Goal: Information Seeking & Learning: Find specific page/section

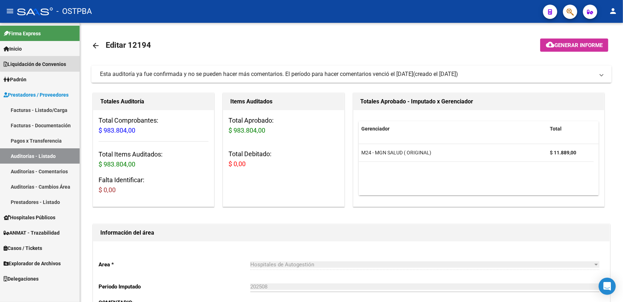
click at [56, 62] on span "Liquidación de Convenios" at bounding box center [35, 64] width 62 height 8
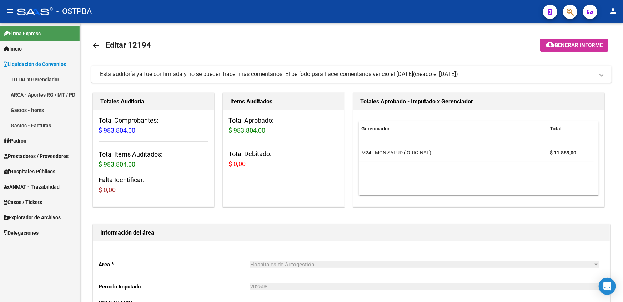
click at [56, 62] on span "Liquidación de Convenios" at bounding box center [35, 64] width 62 height 8
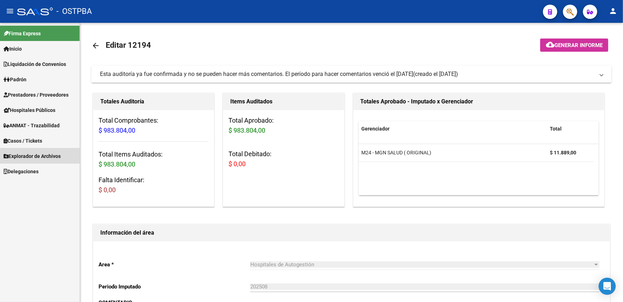
click at [49, 157] on span "Explorador de Archivos" at bounding box center [32, 156] width 57 height 8
click at [36, 186] on link "SSS" at bounding box center [40, 186] width 80 height 15
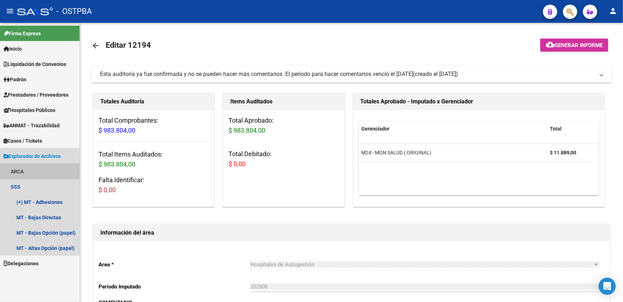
click at [24, 172] on link "ARCA" at bounding box center [40, 171] width 80 height 15
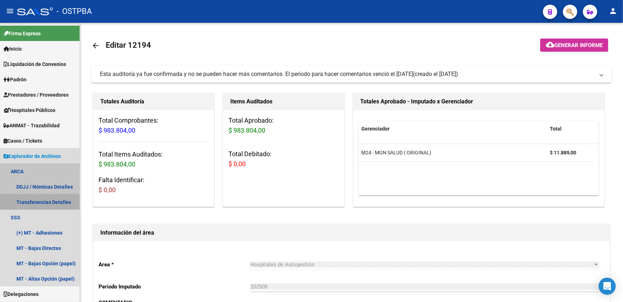
click at [31, 203] on link "Transferencias Detalles" at bounding box center [40, 201] width 80 height 15
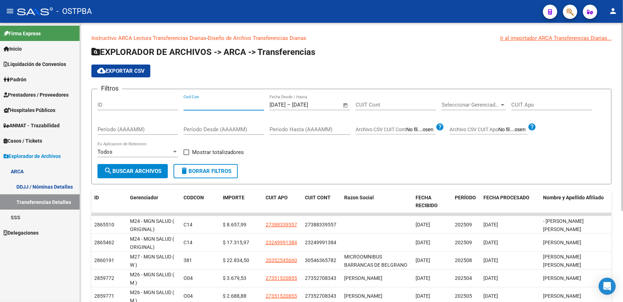
click at [221, 105] on input "Cod Con" at bounding box center [223, 105] width 81 height 6
type input "c14"
click at [284, 104] on input "01/09/2025" at bounding box center [277, 105] width 16 height 6
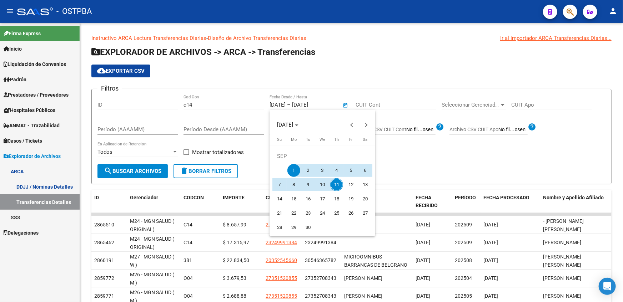
click at [293, 174] on span "1" at bounding box center [293, 170] width 13 height 13
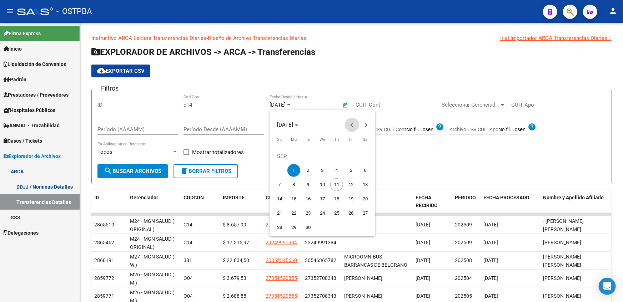
click at [356, 126] on span "Previous month" at bounding box center [352, 125] width 14 height 14
click at [356, 156] on span "1" at bounding box center [350, 156] width 13 height 13
type input "01/08/2025"
click at [310, 104] on div at bounding box center [311, 151] width 623 height 302
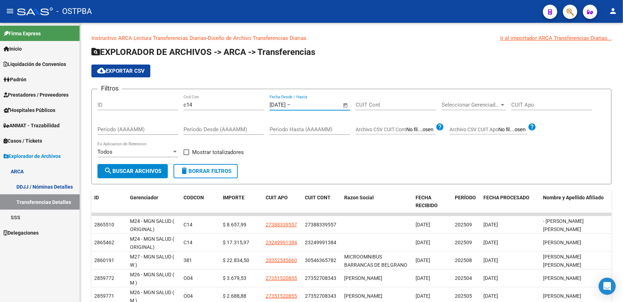
click at [310, 104] on input "text" at bounding box center [309, 105] width 35 height 6
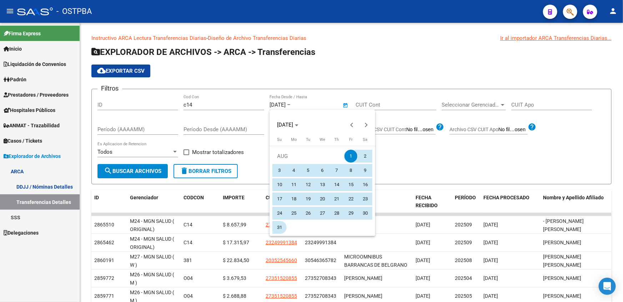
click at [280, 223] on span "31" at bounding box center [279, 227] width 13 height 13
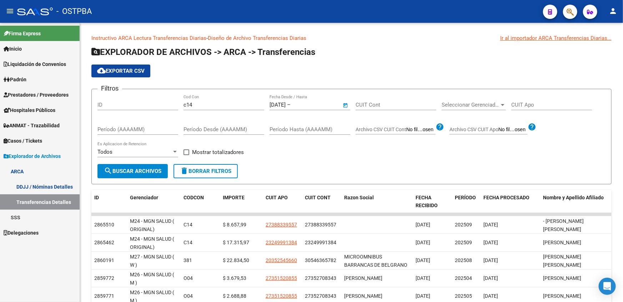
type input "31/08/2025"
click at [483, 107] on span "Seleccionar Gerenciador" at bounding box center [470, 105] width 58 height 6
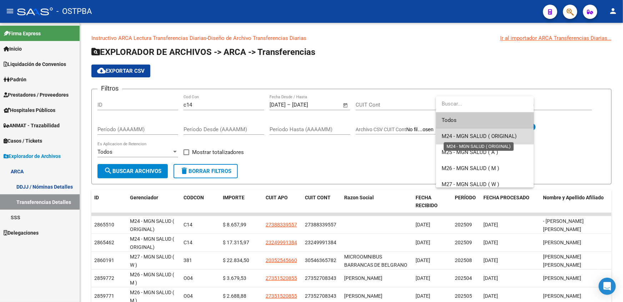
click at [477, 137] on span "M24 - MGN SALUD ( ORIGINAL)" at bounding box center [478, 136] width 75 height 6
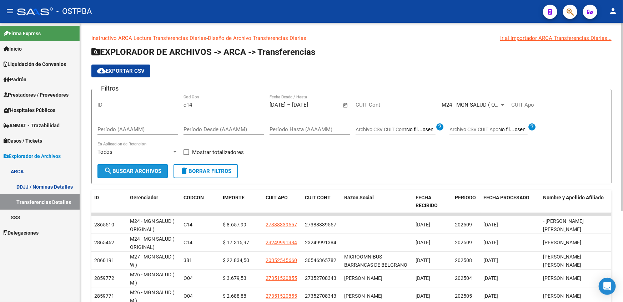
click at [161, 169] on span "search Buscar Archivos" at bounding box center [132, 171] width 57 height 6
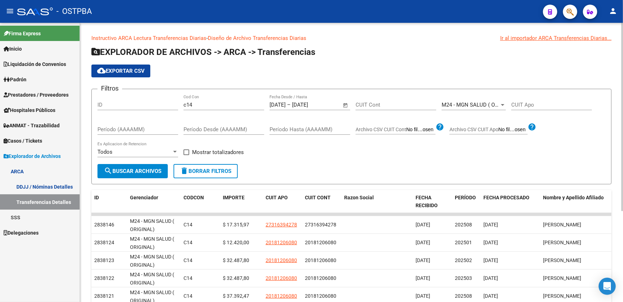
click at [183, 150] on span at bounding box center [186, 153] width 6 height 6
click at [186, 155] on input "Mostrar totalizadores" at bounding box center [186, 155] width 0 height 0
checkbox input "true"
click at [141, 168] on span "search Buscar Archivos" at bounding box center [132, 171] width 57 height 6
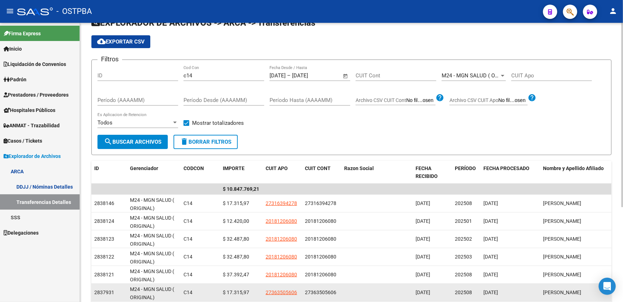
scroll to position [26, 0]
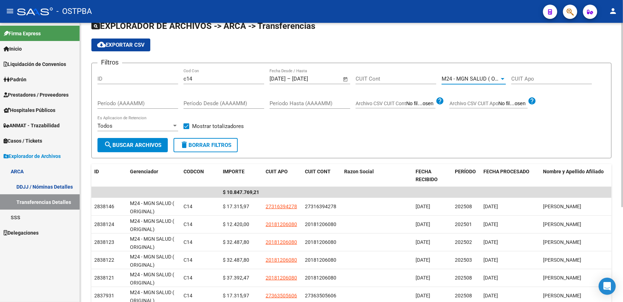
click at [472, 79] on span "M24 - MGN SALUD ( ORIGINAL)" at bounding box center [478, 79] width 75 height 6
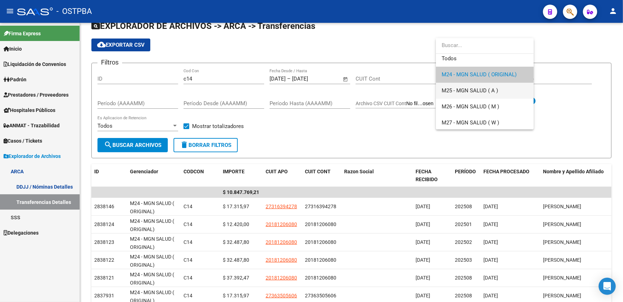
scroll to position [5, 0]
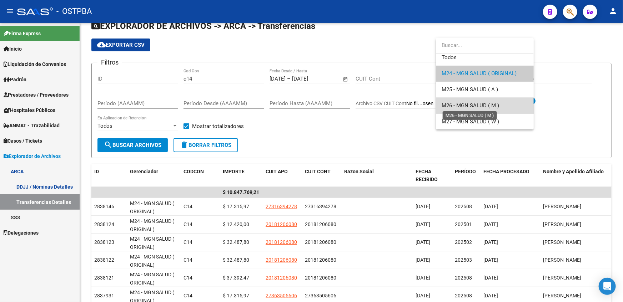
click at [466, 108] on span "M26 - MGN SALUD ( M )" at bounding box center [469, 105] width 57 height 6
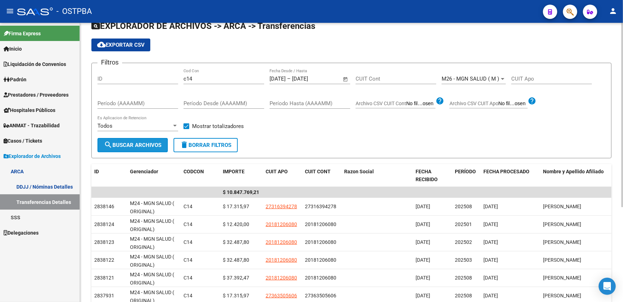
click at [112, 142] on span "search Buscar Archivos" at bounding box center [132, 145] width 57 height 6
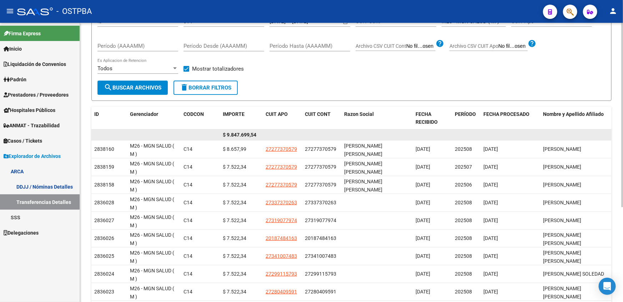
scroll to position [65, 0]
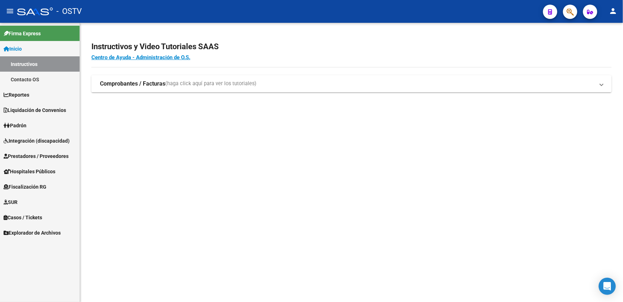
click at [62, 107] on span "Liquidación de Convenios" at bounding box center [35, 110] width 62 height 8
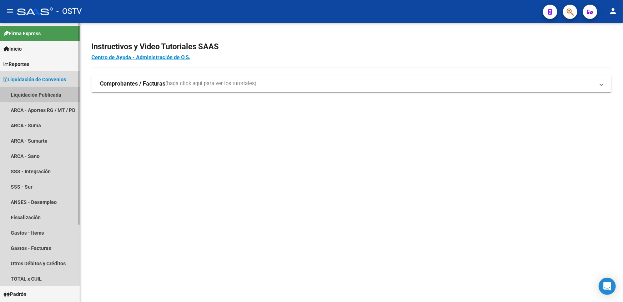
click at [42, 93] on link "Liquidación Publicada" at bounding box center [40, 94] width 80 height 15
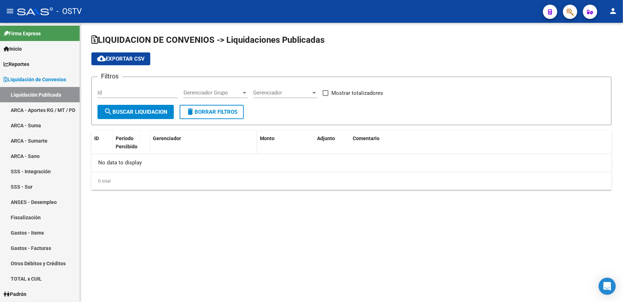
checkbox input "true"
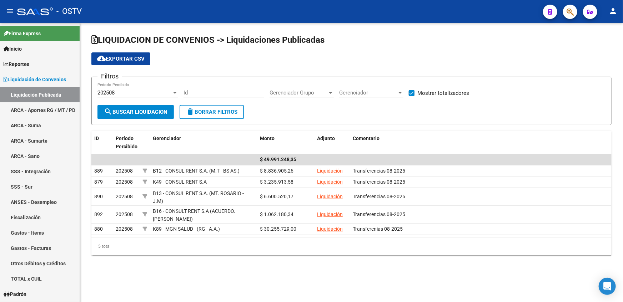
click at [175, 96] on div "202508 Período Percibido" at bounding box center [137, 90] width 81 height 15
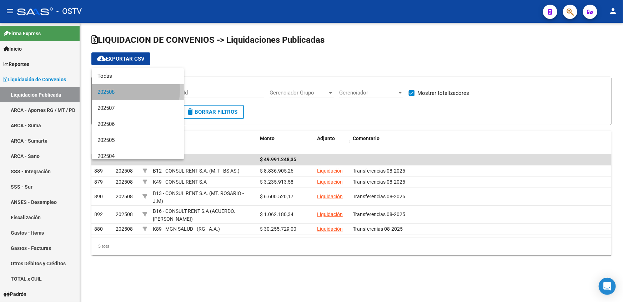
click at [111, 90] on span "202508" at bounding box center [137, 92] width 81 height 16
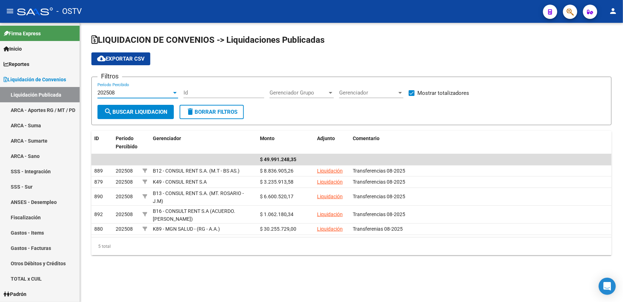
click at [138, 93] on div "202508" at bounding box center [134, 93] width 74 height 6
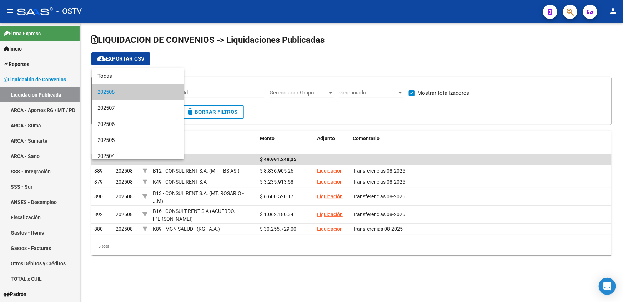
click at [205, 86] on div at bounding box center [311, 151] width 623 height 302
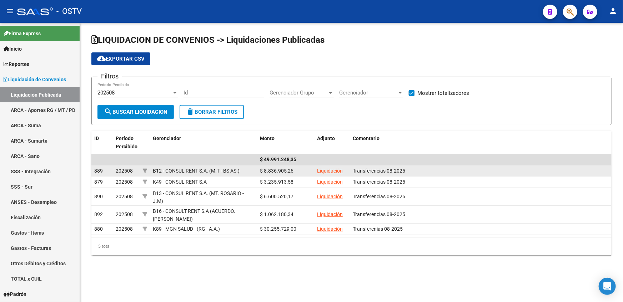
click at [331, 171] on link "Liquidación" at bounding box center [330, 171] width 26 height 6
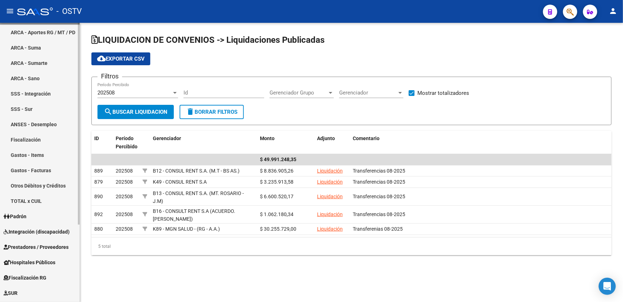
scroll to position [107, 0]
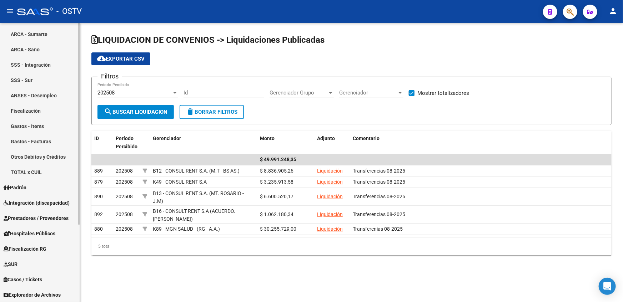
click at [27, 282] on span "Casos / Tickets" at bounding box center [23, 280] width 39 height 8
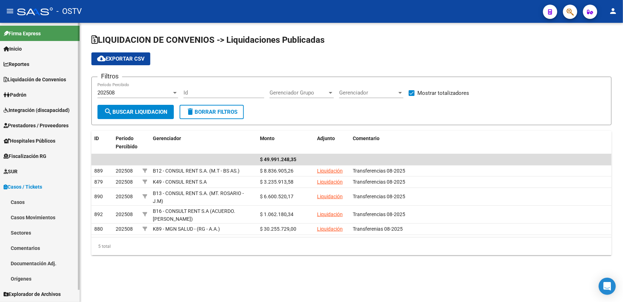
scroll to position [0, 0]
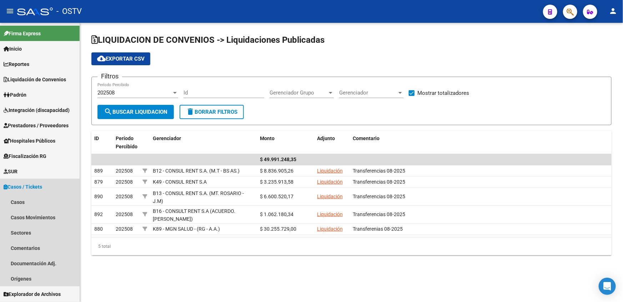
click at [37, 189] on span "Casos / Tickets" at bounding box center [23, 187] width 39 height 8
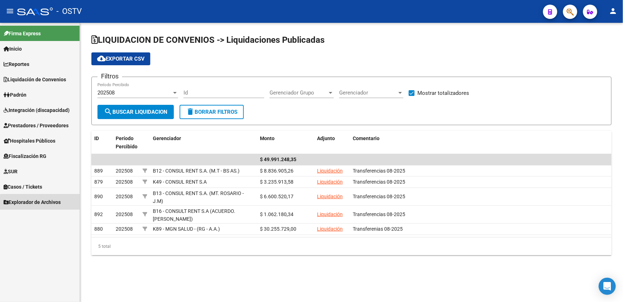
click at [40, 204] on span "Explorador de Archivos" at bounding box center [32, 202] width 57 height 8
click at [18, 217] on link "ARCA" at bounding box center [40, 217] width 80 height 15
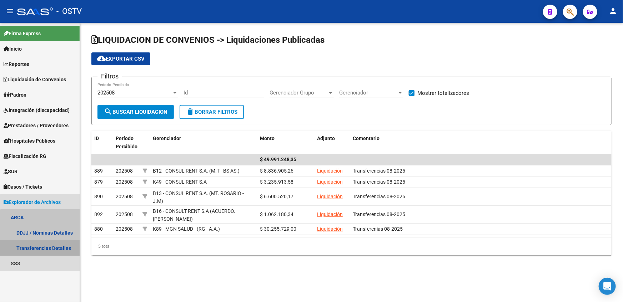
click at [55, 249] on link "Transferencias Detalles" at bounding box center [40, 247] width 80 height 15
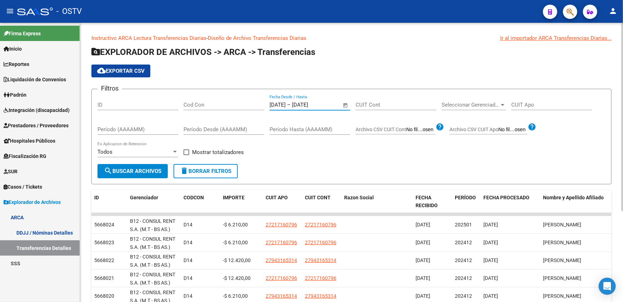
click at [279, 107] on input "01/09/2025" at bounding box center [277, 105] width 16 height 6
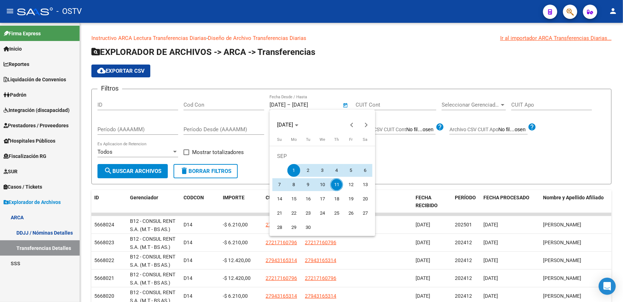
click at [281, 105] on div at bounding box center [311, 151] width 623 height 302
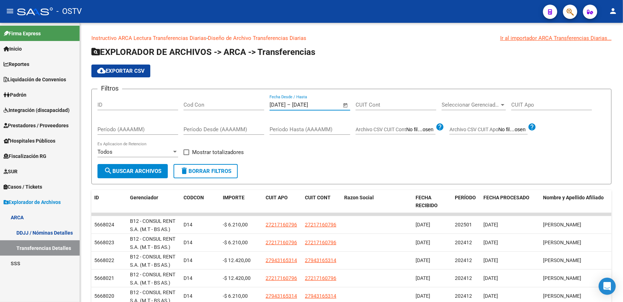
click at [281, 105] on input "01/09/2025" at bounding box center [277, 105] width 16 height 6
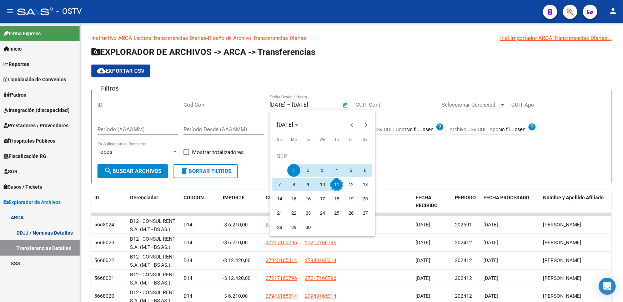
click at [281, 105] on div at bounding box center [311, 151] width 623 height 302
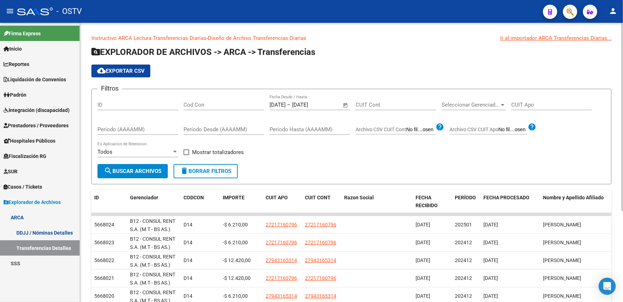
click at [344, 106] on span "Open calendar" at bounding box center [345, 105] width 17 height 17
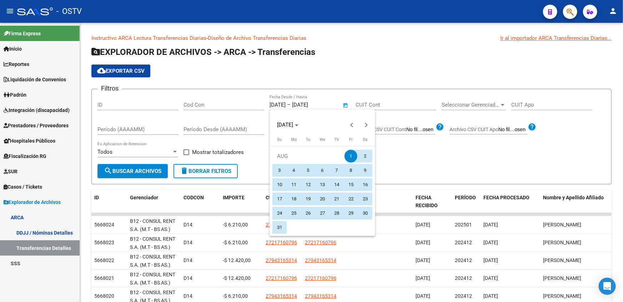
click at [316, 105] on div at bounding box center [311, 151] width 623 height 302
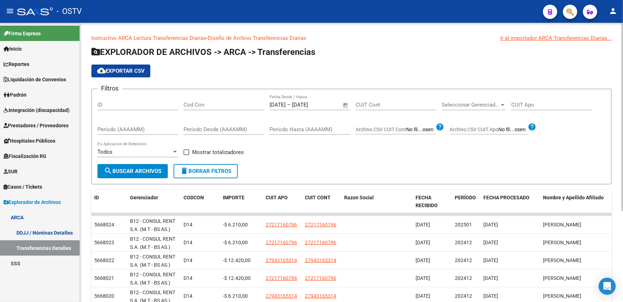
click at [326, 107] on input "11/09/2025" at bounding box center [309, 105] width 35 height 6
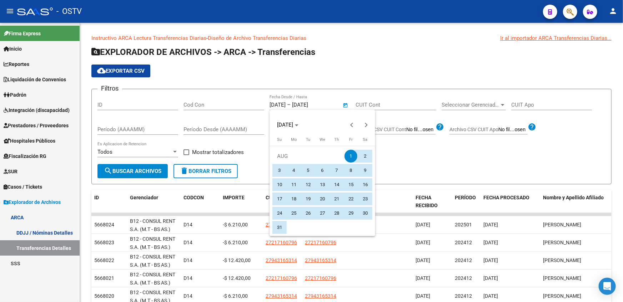
click at [277, 230] on span "31" at bounding box center [279, 227] width 13 height 13
type input "31/08/2025"
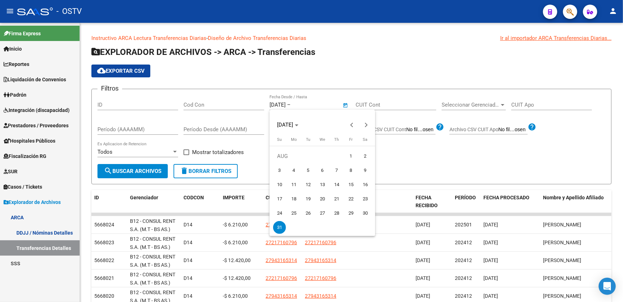
click at [306, 100] on div at bounding box center [311, 151] width 623 height 302
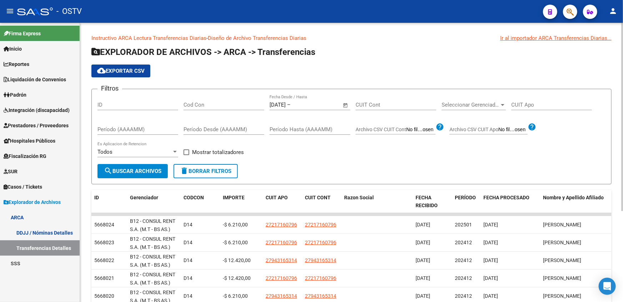
click at [272, 108] on div "31/08/2025 31/08/2025 – Fecha fin Fecha Desde / Hasta" at bounding box center [305, 102] width 72 height 15
click at [276, 105] on input "31/08/2025" at bounding box center [277, 105] width 16 height 6
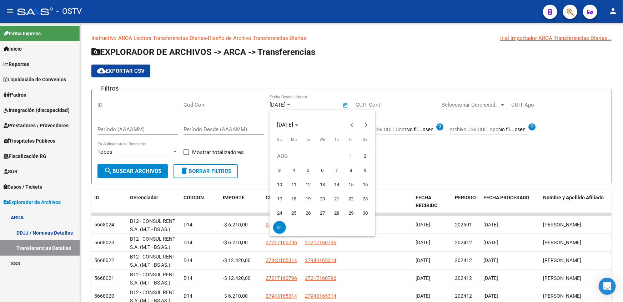
click at [348, 156] on span "1" at bounding box center [350, 156] width 13 height 13
type input "01/08/2025"
click at [311, 103] on div at bounding box center [311, 151] width 623 height 302
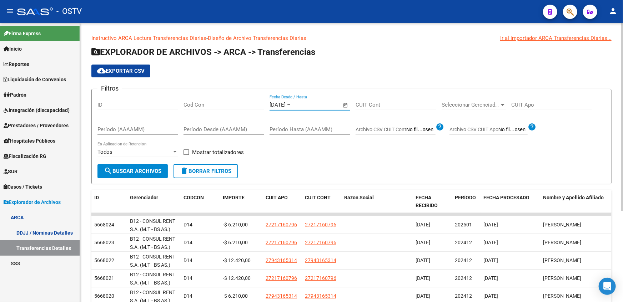
click at [313, 105] on input "text" at bounding box center [309, 105] width 35 height 6
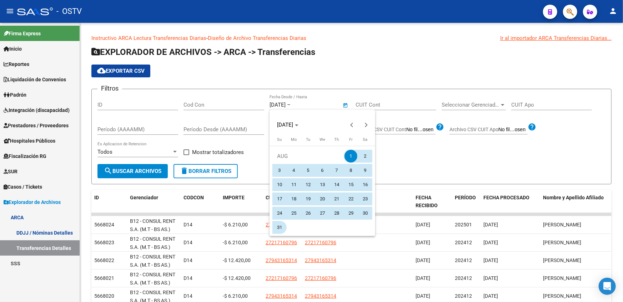
click at [278, 231] on span "31" at bounding box center [279, 227] width 13 height 13
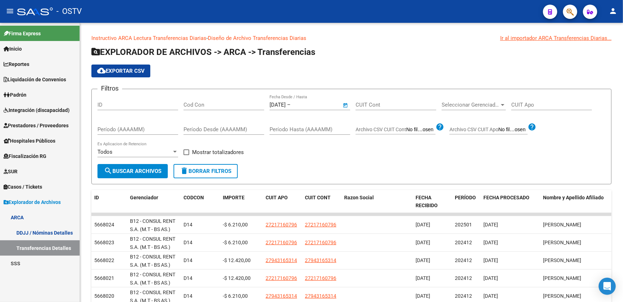
type input "31/08/2025"
click at [272, 165] on form "Filtros ID Cod Con 01/08/2025 01/08/2025 – 31/08/2025 31/08/2025 Fecha Desde / …" at bounding box center [351, 137] width 520 height 96
click at [134, 171] on span "search Buscar Archivos" at bounding box center [132, 171] width 57 height 6
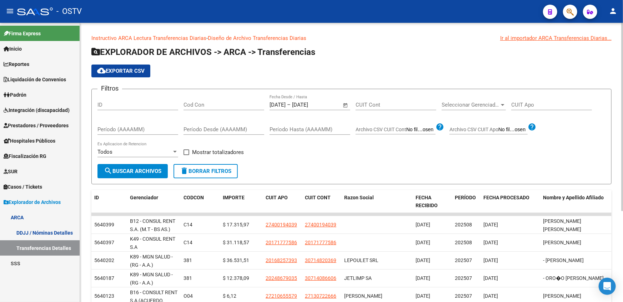
click at [461, 103] on span "Seleccionar Gerenciador" at bounding box center [470, 105] width 58 height 6
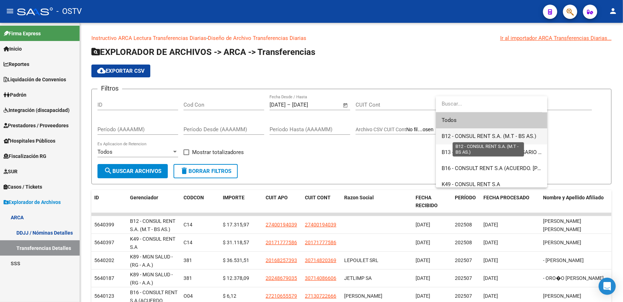
click at [461, 139] on span "B12 - CONSUL RENT S.A. (M.T - BS AS.)" at bounding box center [488, 136] width 95 height 6
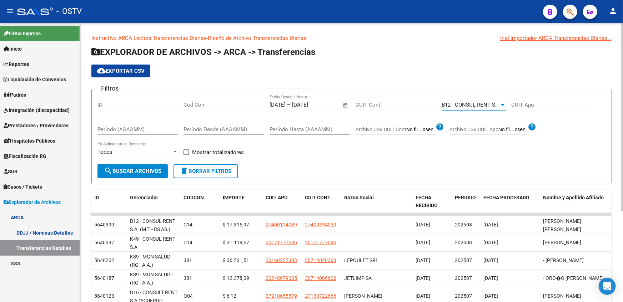
click at [186, 152] on span at bounding box center [186, 153] width 6 height 6
click at [186, 155] on input "Mostrar totalizadores" at bounding box center [186, 155] width 0 height 0
checkbox input "true"
click at [138, 175] on button "search Buscar Archivos" at bounding box center [132, 171] width 70 height 14
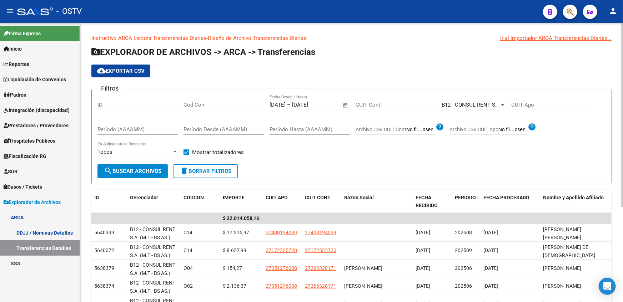
click at [465, 109] on div "B12 - CONSUL RENT S.A. (M.T - BS AS.) Seleccionar Gerenciador" at bounding box center [473, 102] width 64 height 15
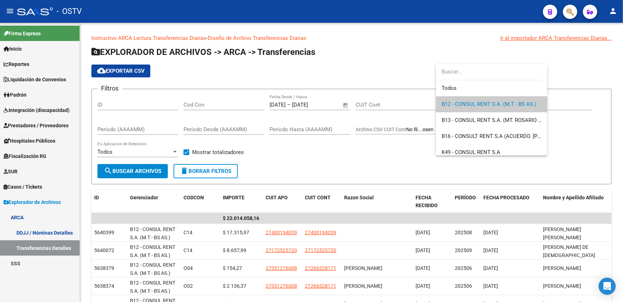
click at [391, 174] on div at bounding box center [311, 151] width 623 height 302
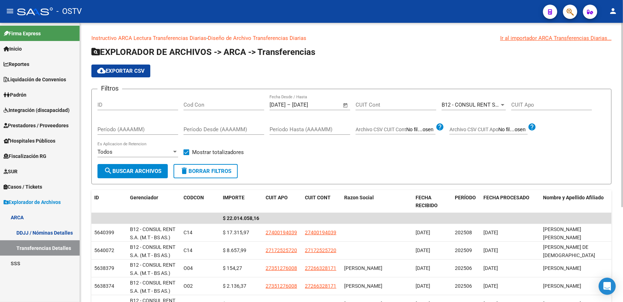
click at [210, 106] on input "Cod Con" at bounding box center [223, 105] width 81 height 6
type input "c14"
click at [479, 107] on span "B12 - CONSUL RENT S.A. (M.T - BS AS.)" at bounding box center [488, 105] width 95 height 6
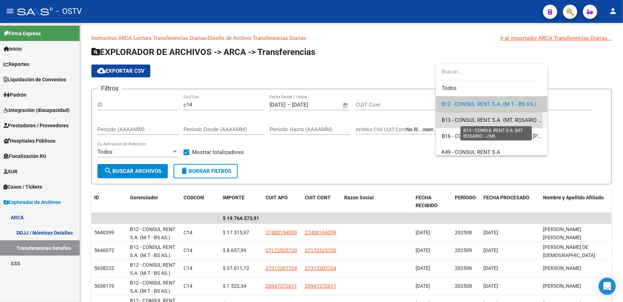
click at [460, 123] on span "B13 - CONSUL RENT S.A. (MT. ROSARIO - J.M)" at bounding box center [496, 120] width 110 height 6
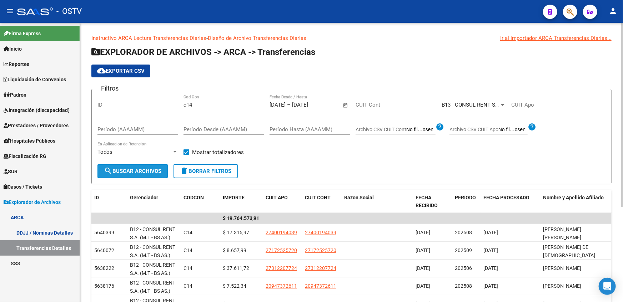
click at [120, 170] on span "search Buscar Archivos" at bounding box center [132, 171] width 57 height 6
